Goal: Task Accomplishment & Management: Manage account settings

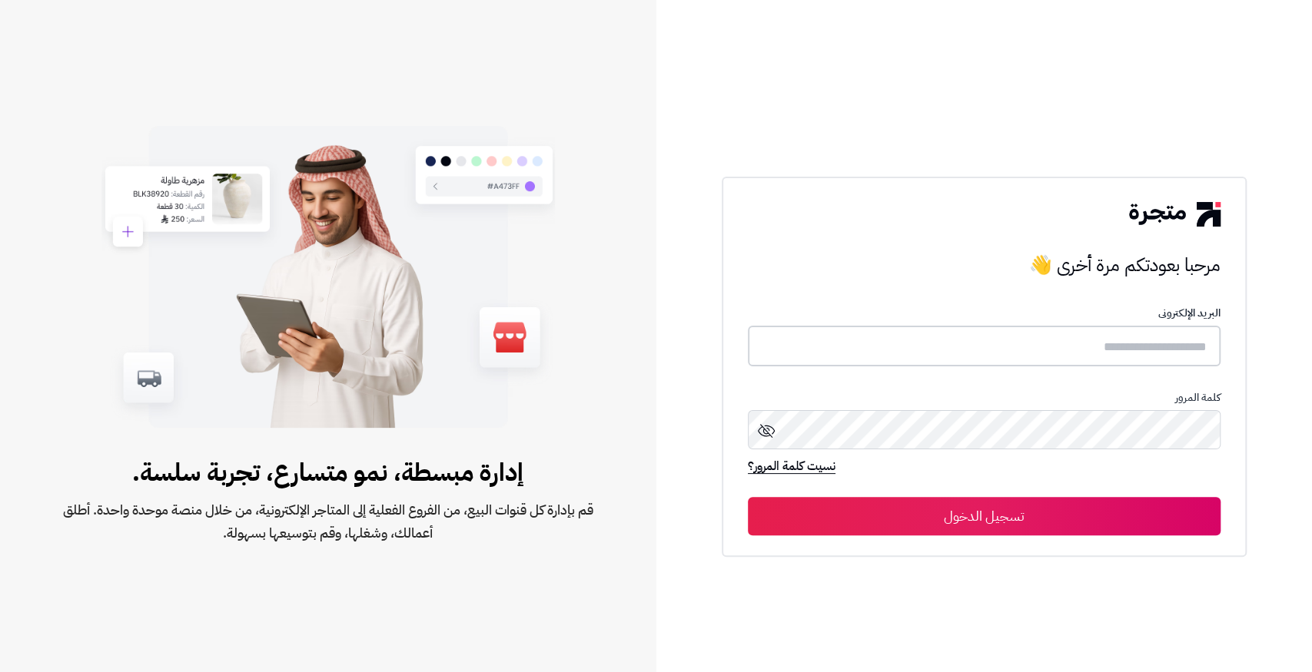
type input "**********"
click at [1086, 512] on button "تسجيل الدخول" at bounding box center [984, 515] width 473 height 38
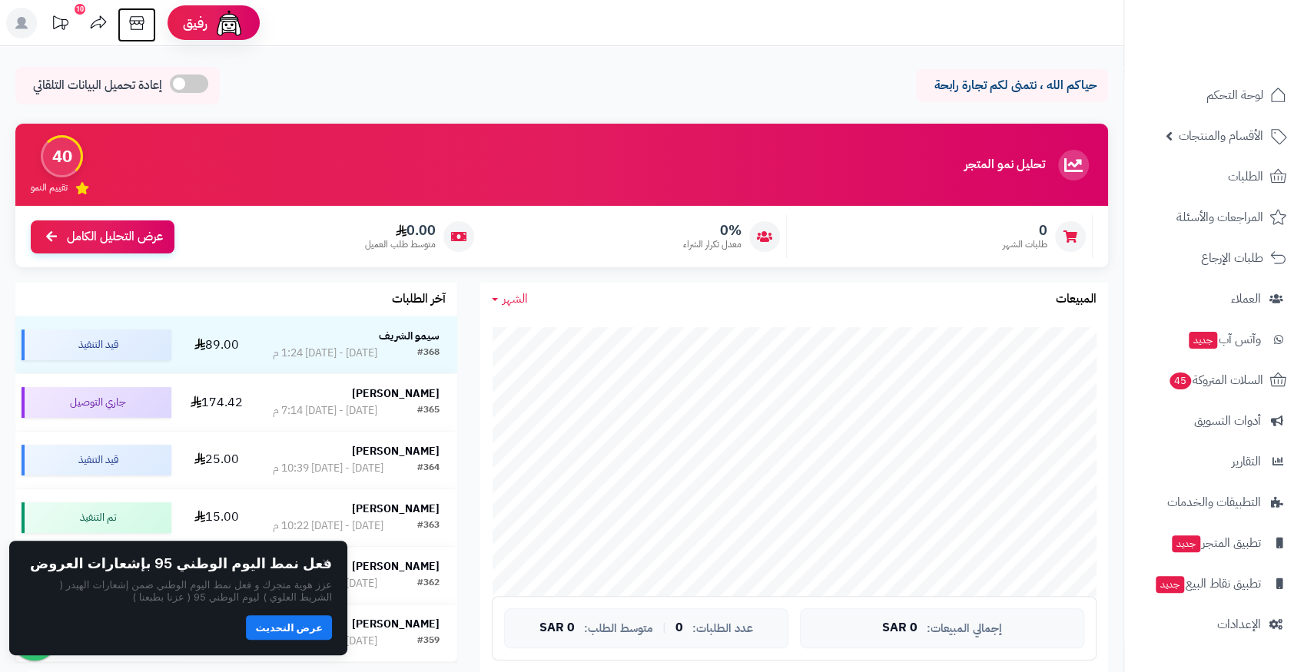
click at [141, 25] on icon at bounding box center [136, 23] width 31 height 31
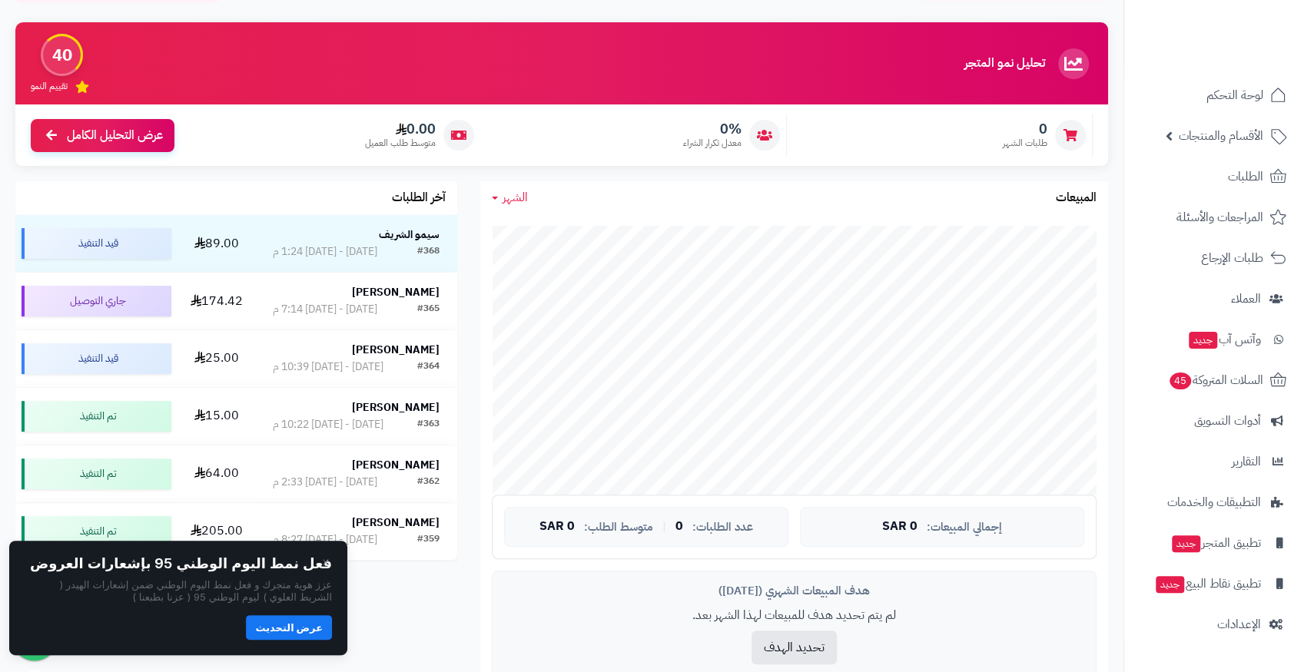
scroll to position [102, 0]
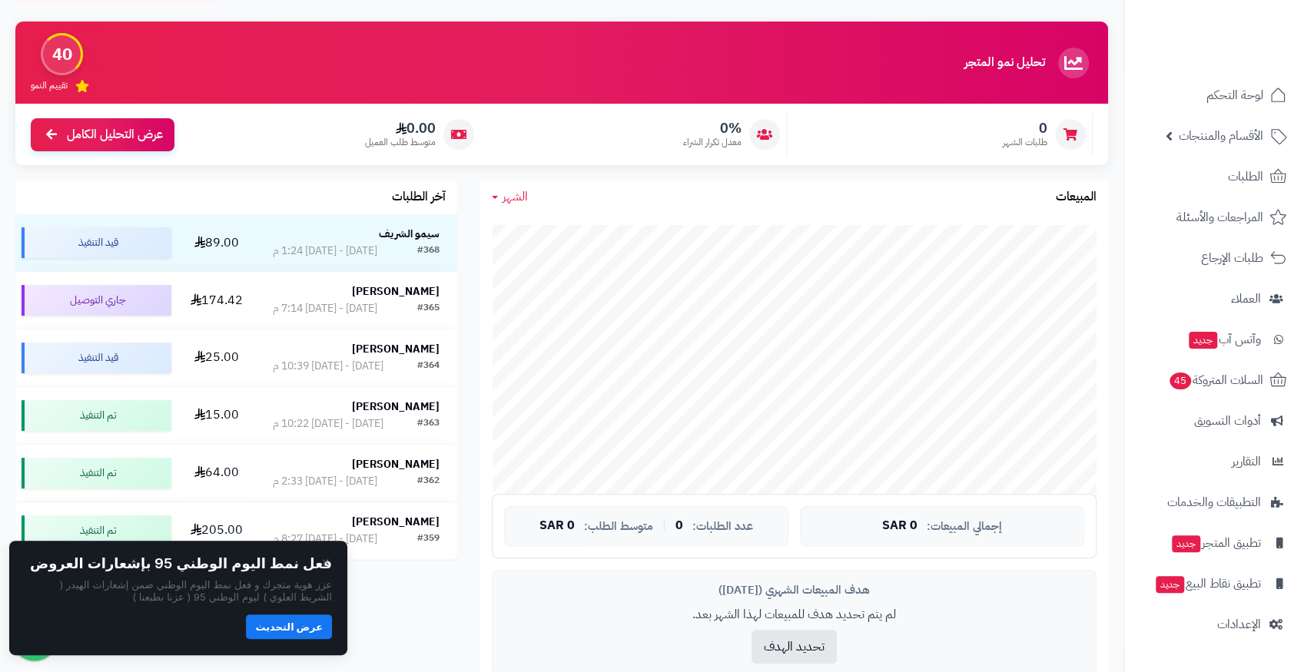
click at [299, 635] on button "عرض التحديث" at bounding box center [289, 627] width 86 height 25
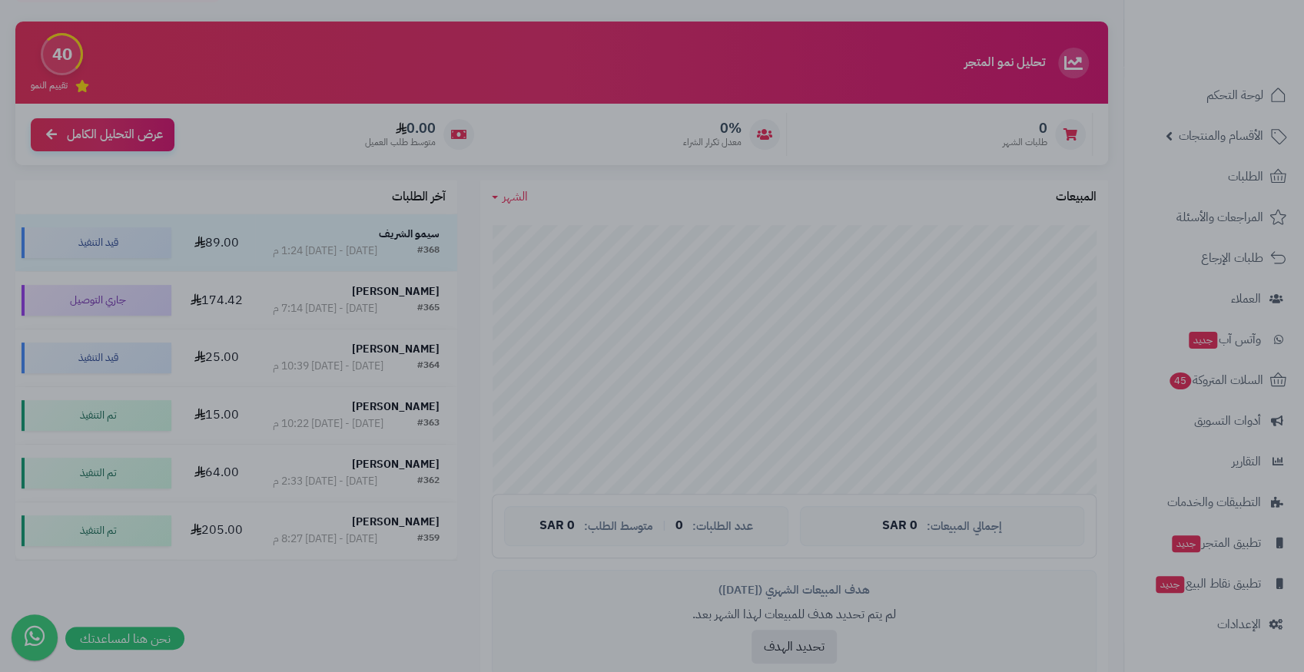
click at [695, 375] on div at bounding box center [652, 336] width 1304 height 672
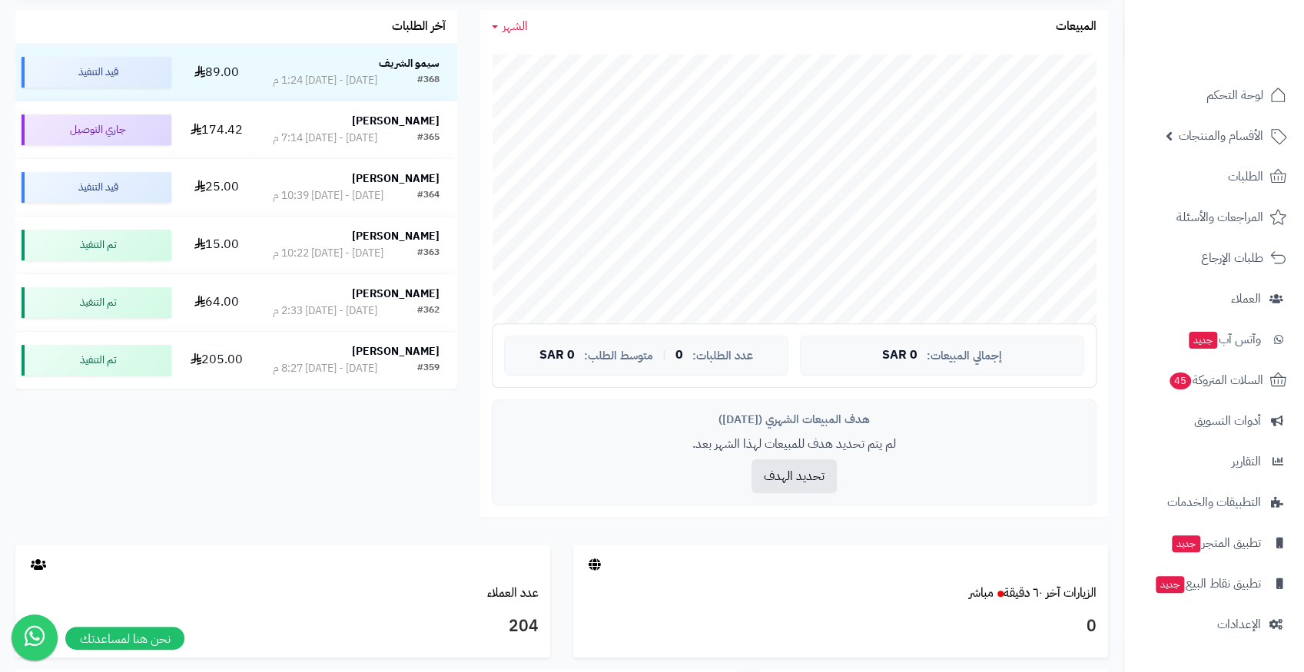
scroll to position [118, 0]
